Goal: Information Seeking & Learning: Check status

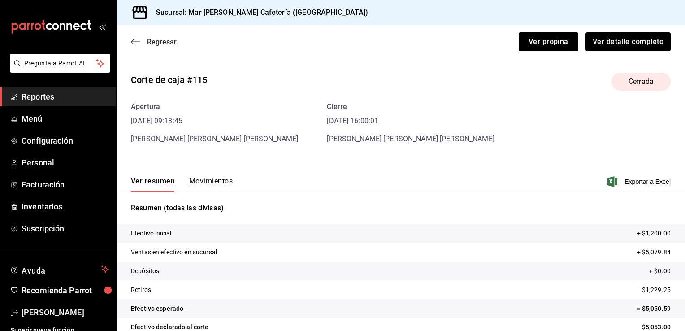
click at [133, 44] on icon "button" at bounding box center [135, 42] width 9 height 8
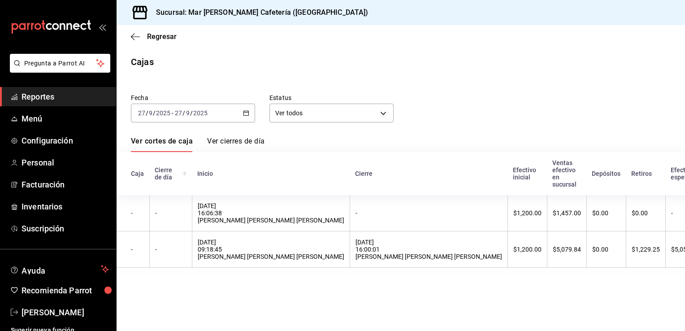
click at [35, 94] on span "Reportes" at bounding box center [65, 97] width 87 height 12
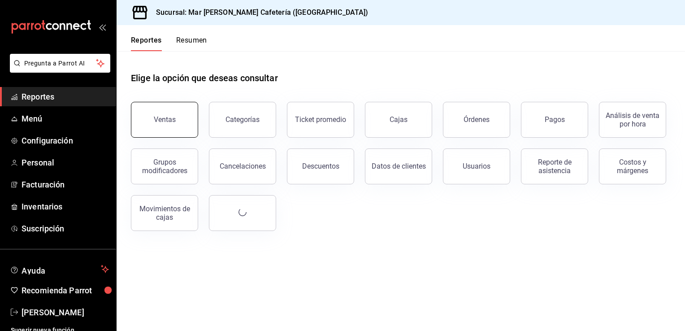
click at [187, 122] on button "Ventas" at bounding box center [164, 120] width 67 height 36
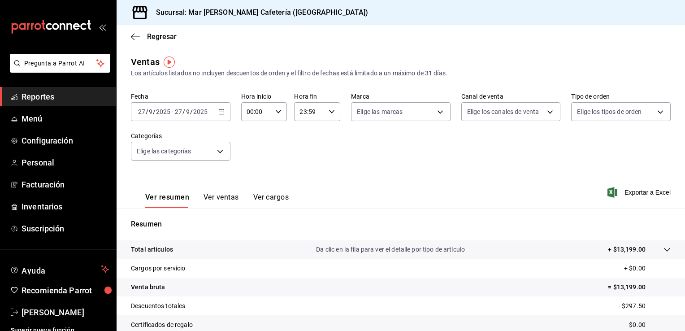
click at [223, 116] on div "[DATE] [DATE] - [DATE] [DATE]" at bounding box center [181, 111] width 100 height 19
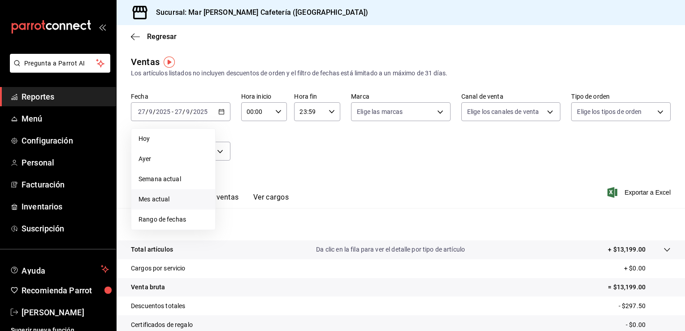
click at [179, 200] on span "Mes actual" at bounding box center [174, 199] width 70 height 9
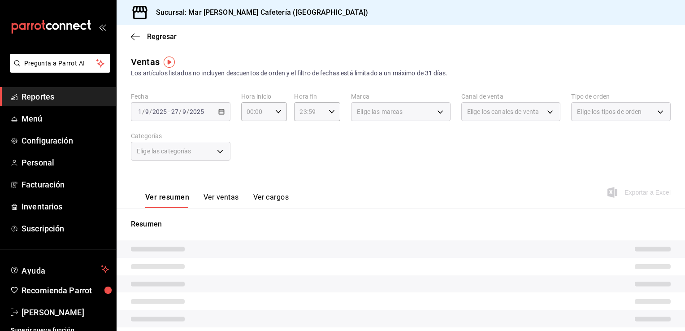
click at [323, 136] on div "Fecha [DATE] [DATE] - [DATE] [DATE] Hora inicio 00:00 Hora inicio Hora fin 23:5…" at bounding box center [401, 131] width 540 height 79
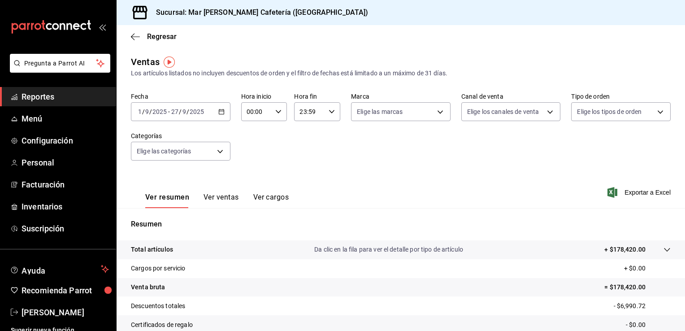
click at [217, 116] on div "[DATE] [DATE] - [DATE] [DATE]" at bounding box center [181, 111] width 100 height 19
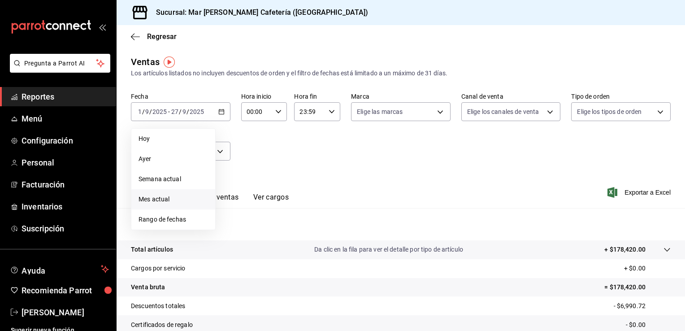
click at [173, 201] on span "Mes actual" at bounding box center [174, 199] width 70 height 9
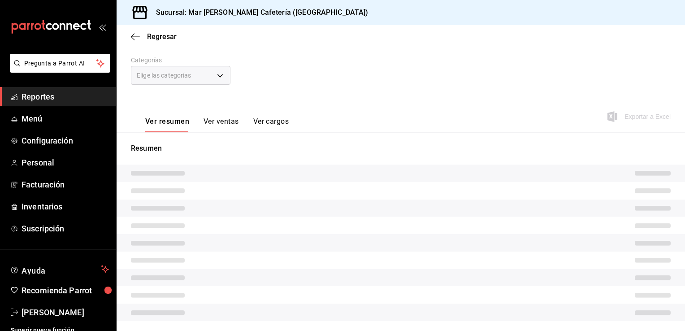
scroll to position [99, 0]
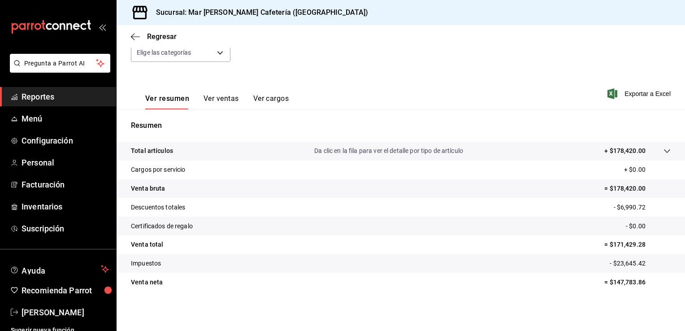
click at [619, 243] on p "= $171,429.28" at bounding box center [638, 244] width 66 height 9
click at [443, 123] on p "Resumen" at bounding box center [401, 125] width 540 height 11
click at [151, 247] on p "Venta total" at bounding box center [147, 244] width 32 height 9
click at [625, 209] on p "- $6,990.72" at bounding box center [642, 207] width 57 height 9
click at [224, 98] on button "Ver ventas" at bounding box center [221, 101] width 35 height 15
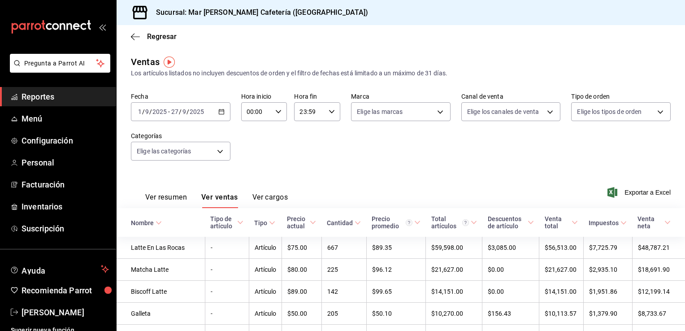
click at [261, 200] on button "Ver cargos" at bounding box center [271, 200] width 36 height 15
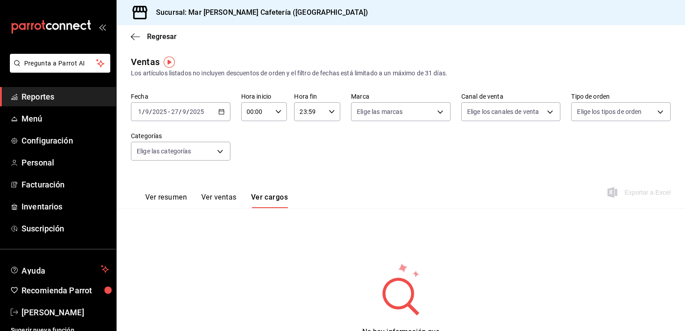
click at [58, 105] on link "Reportes" at bounding box center [58, 96] width 116 height 19
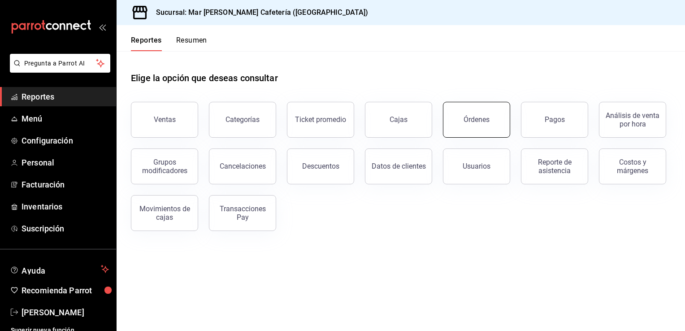
click at [468, 124] on button "Órdenes" at bounding box center [476, 120] width 67 height 36
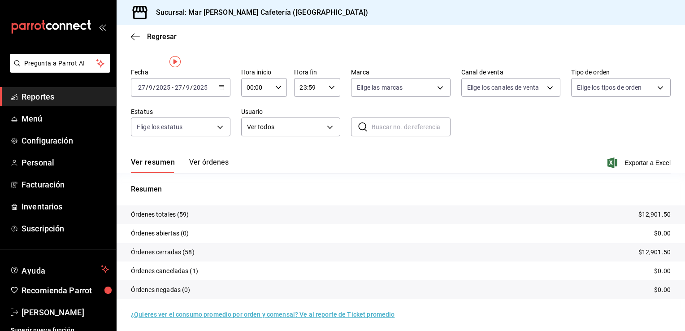
scroll to position [21, 0]
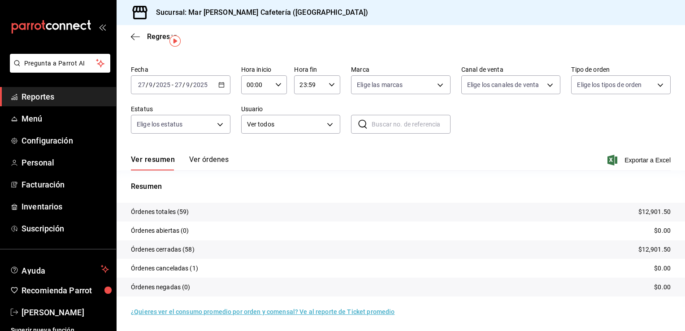
click at [215, 164] on button "Ver órdenes" at bounding box center [208, 162] width 39 height 15
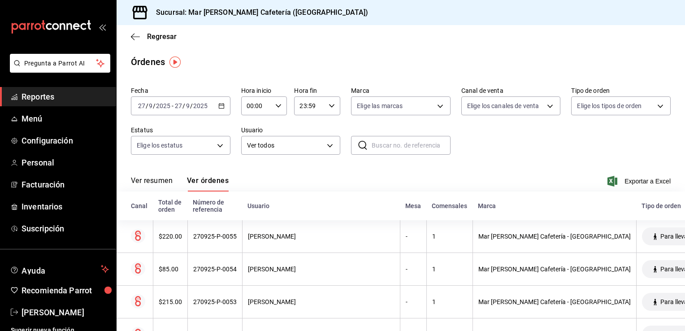
click at [147, 179] on button "Ver resumen" at bounding box center [152, 183] width 42 height 15
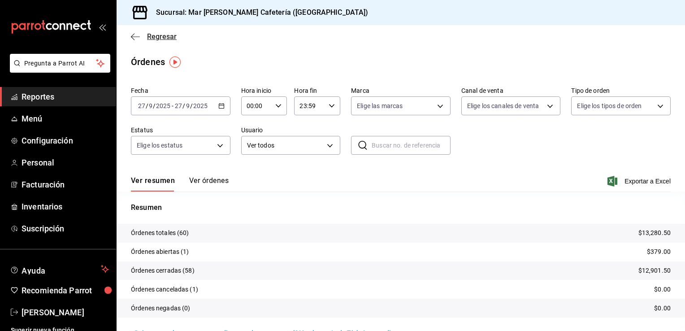
click at [133, 35] on icon "button" at bounding box center [133, 36] width 4 height 7
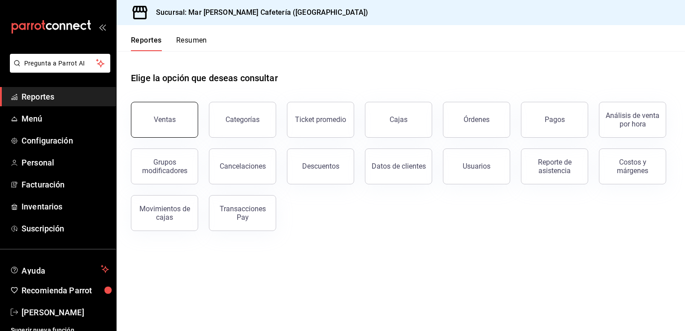
click at [174, 119] on div "Ventas" at bounding box center [165, 119] width 22 height 9
